Goal: Information Seeking & Learning: Find specific fact

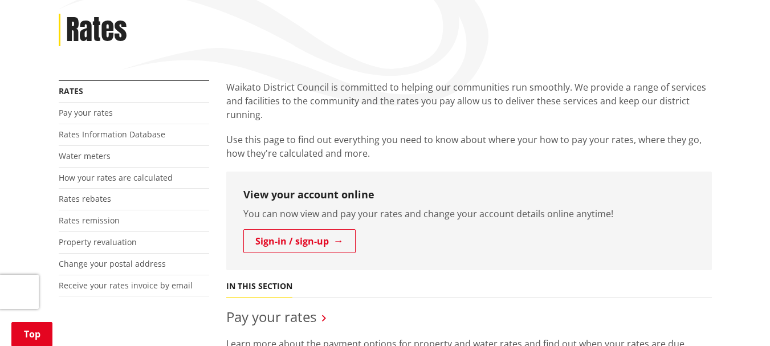
scroll to position [304, 0]
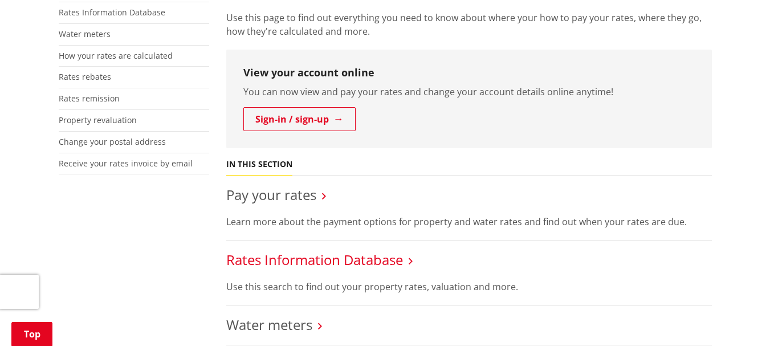
click at [396, 266] on link "Rates Information Database" at bounding box center [314, 259] width 177 height 19
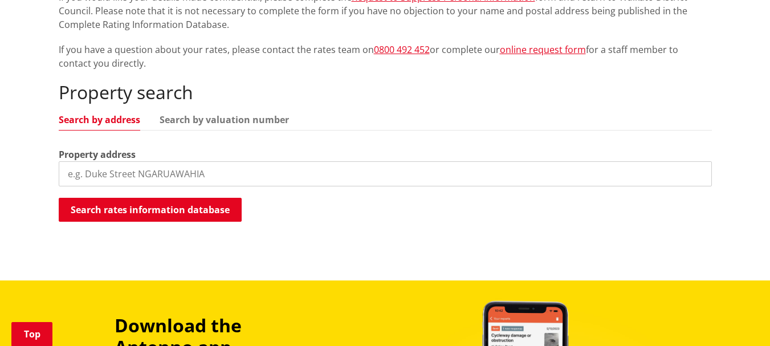
scroll to position [304, 0]
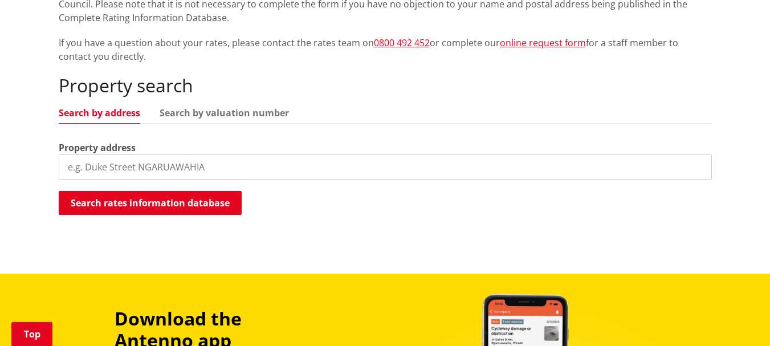
click at [72, 164] on input "search" at bounding box center [385, 166] width 653 height 25
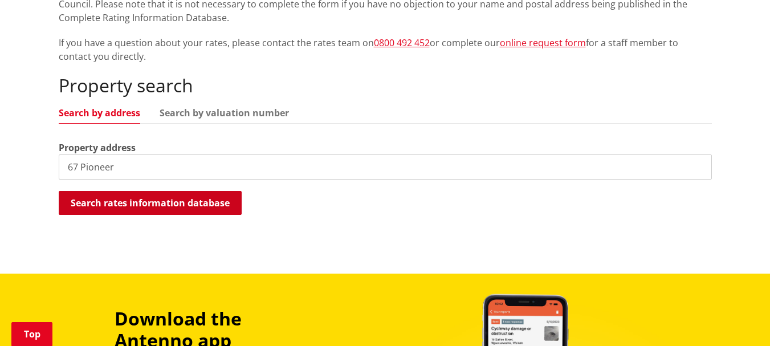
type input "67 Pioneer"
click at [119, 202] on button "Search rates information database" at bounding box center [150, 203] width 183 height 24
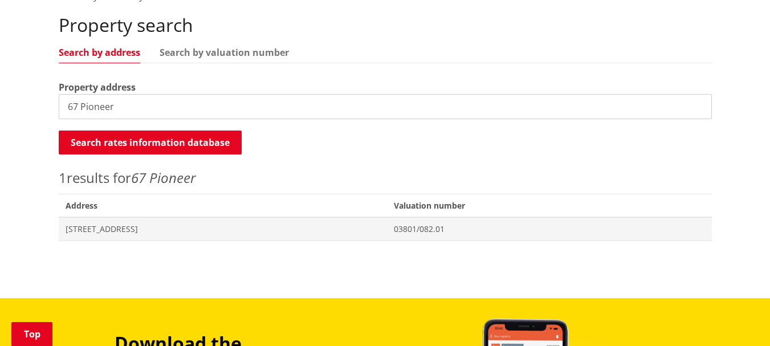
scroll to position [456, 0]
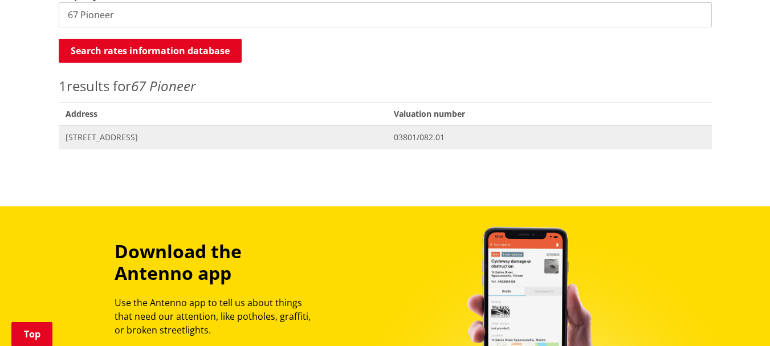
click at [109, 138] on span "67 Pioneer Road POKENO" at bounding box center [223, 137] width 315 height 11
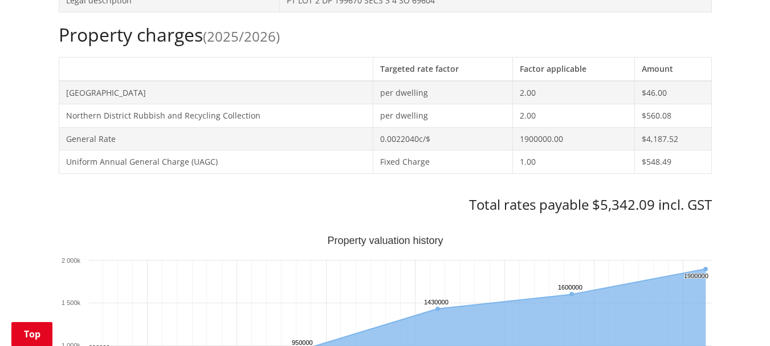
scroll to position [531, 0]
